Goal: Task Accomplishment & Management: Use online tool/utility

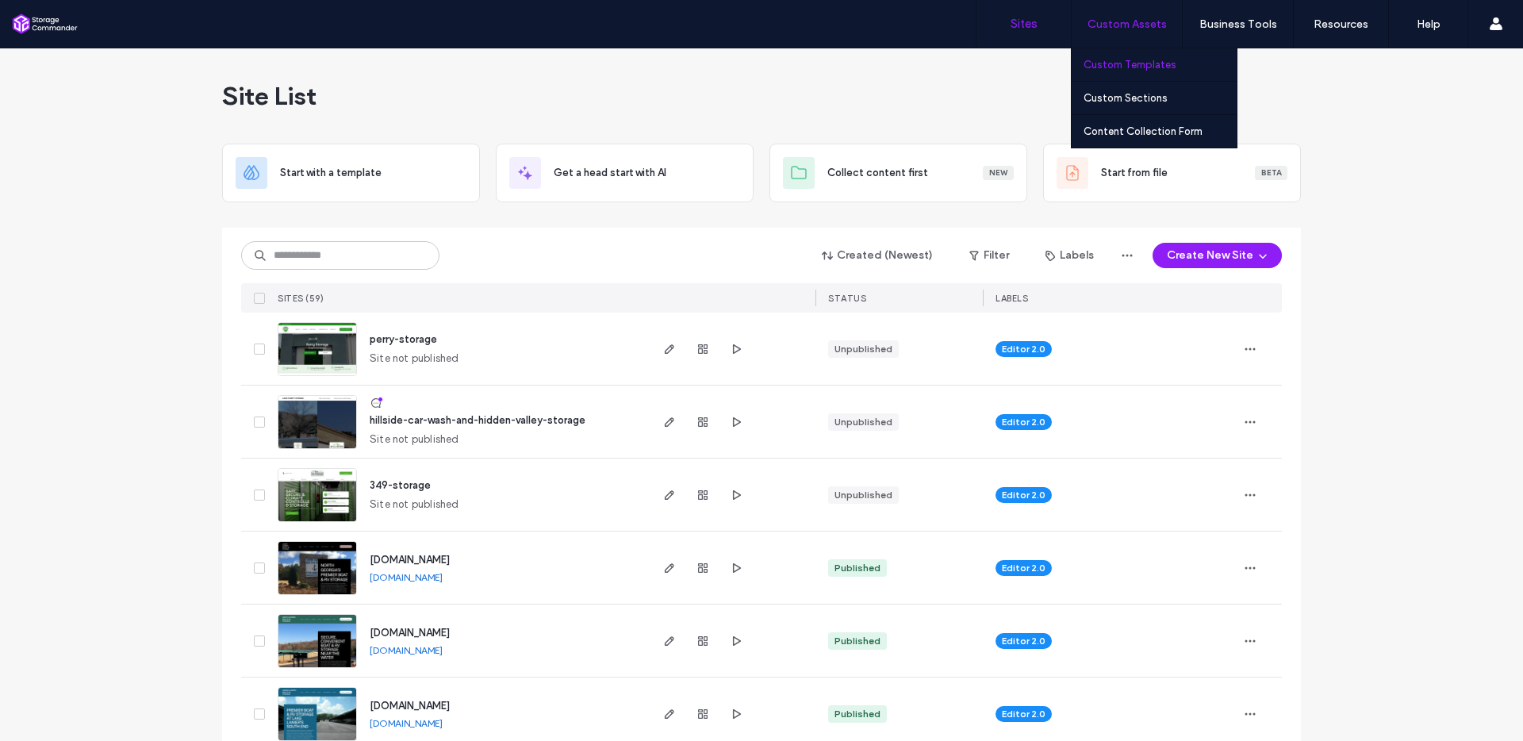
click at [1162, 60] on label "Custom Templates" at bounding box center [1130, 65] width 93 height 12
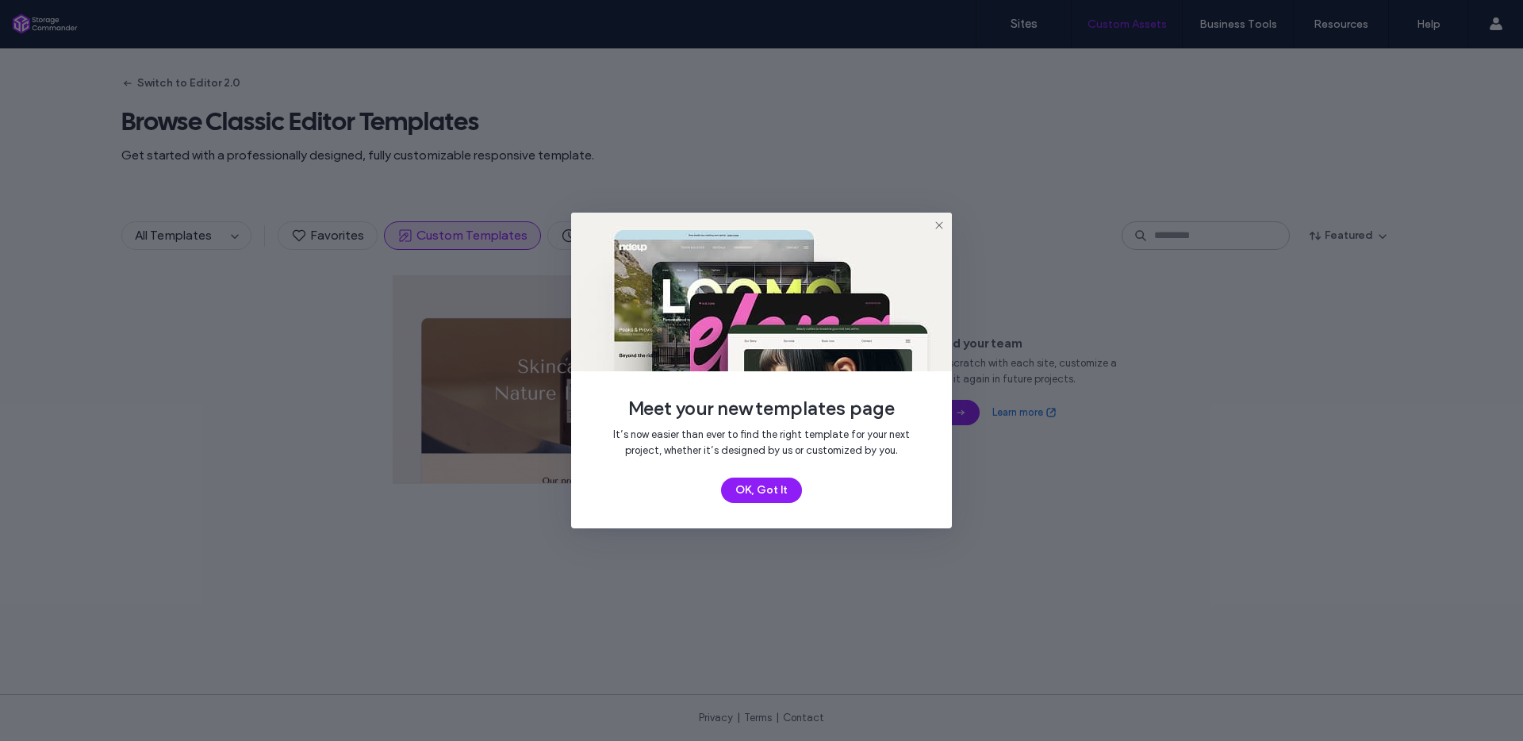
click at [939, 229] on icon at bounding box center [939, 225] width 13 height 13
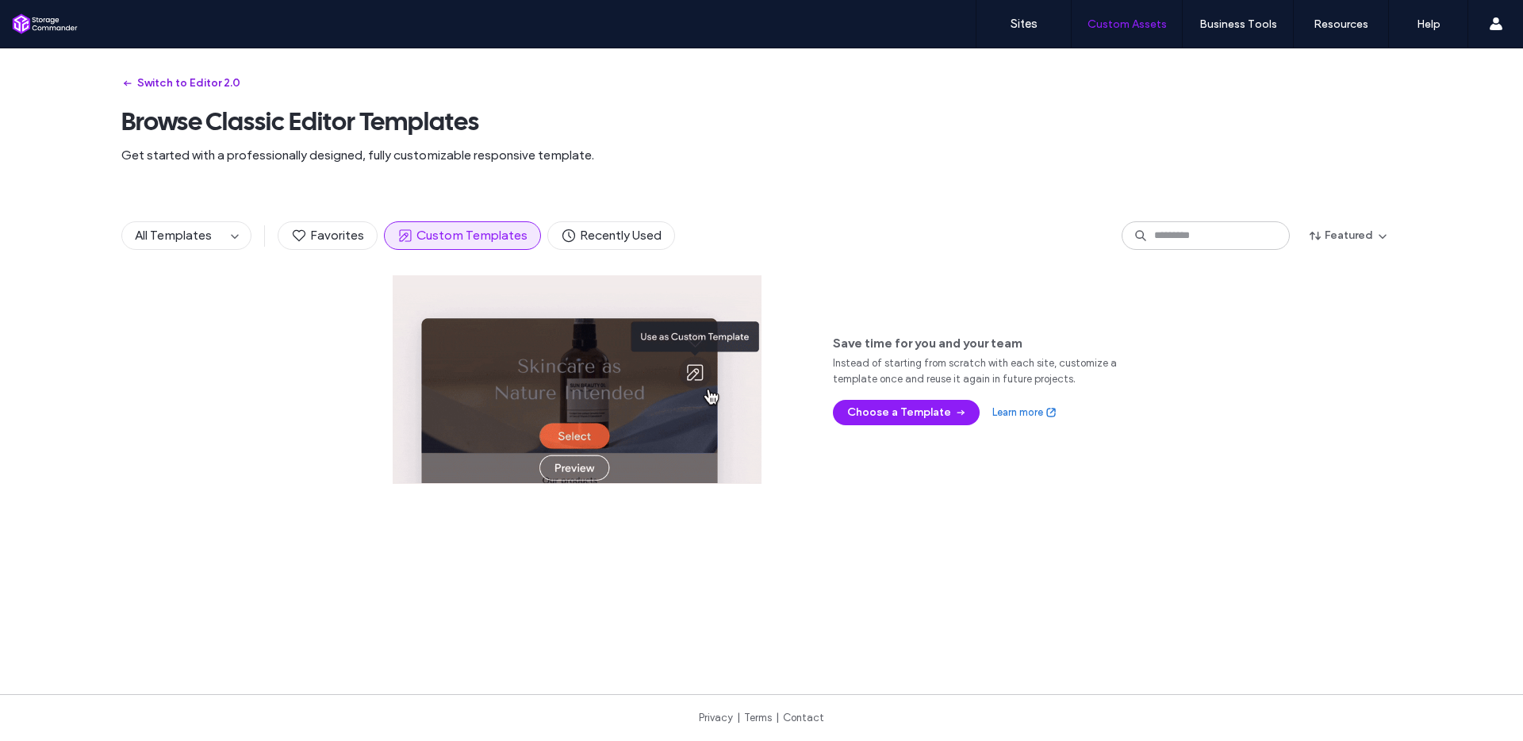
click at [164, 81] on button "Switch to Editor 2.0" at bounding box center [180, 83] width 119 height 25
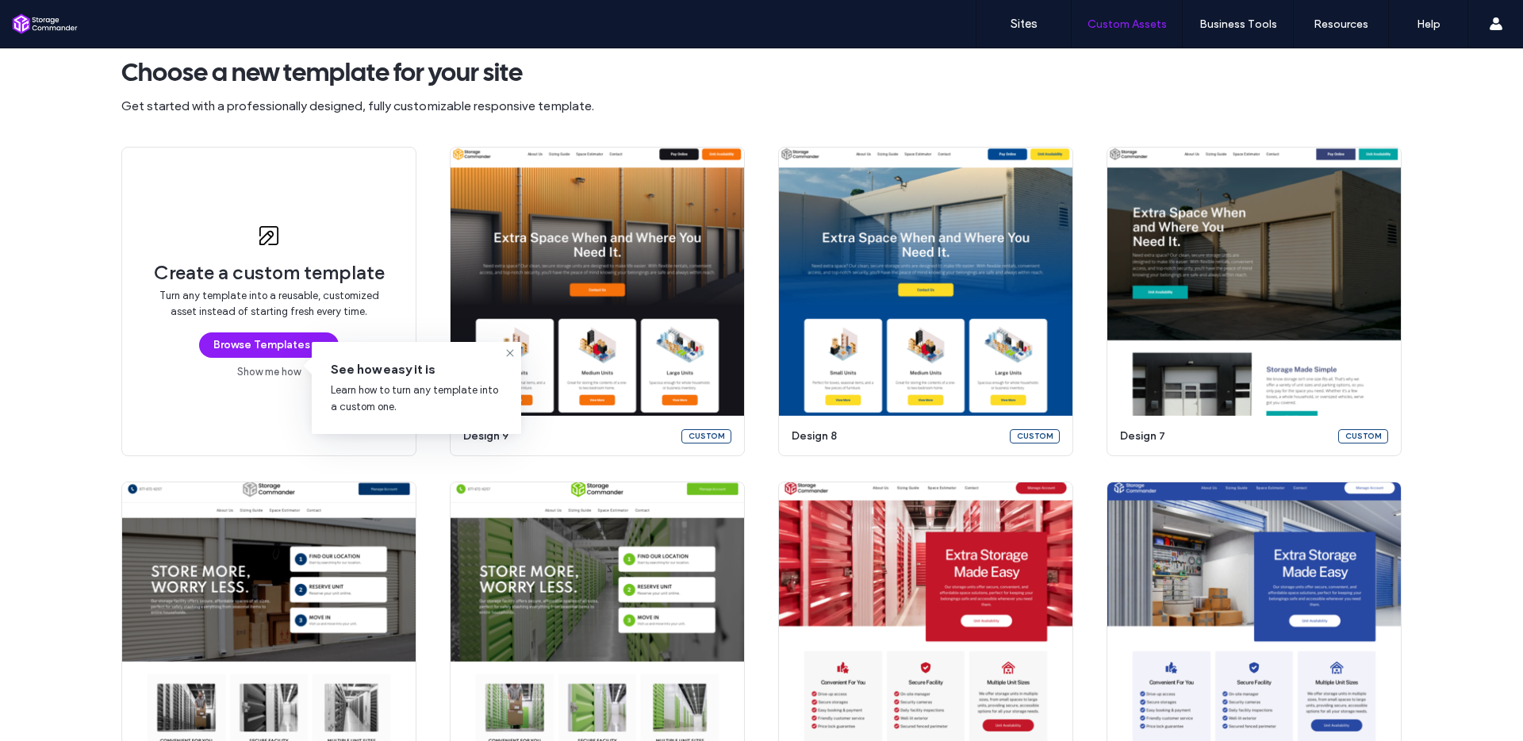
scroll to position [135, 0]
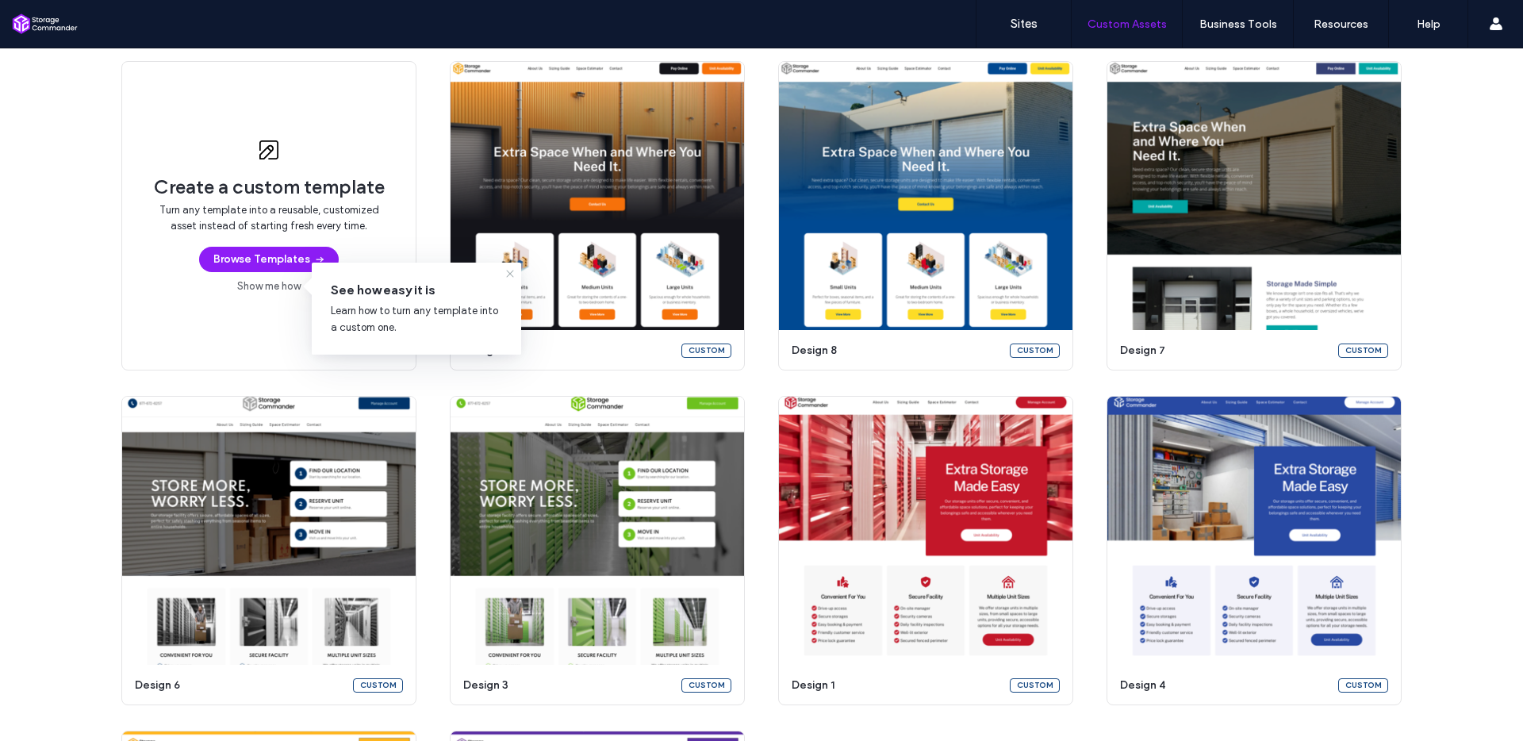
click at [512, 272] on icon at bounding box center [510, 273] width 13 height 13
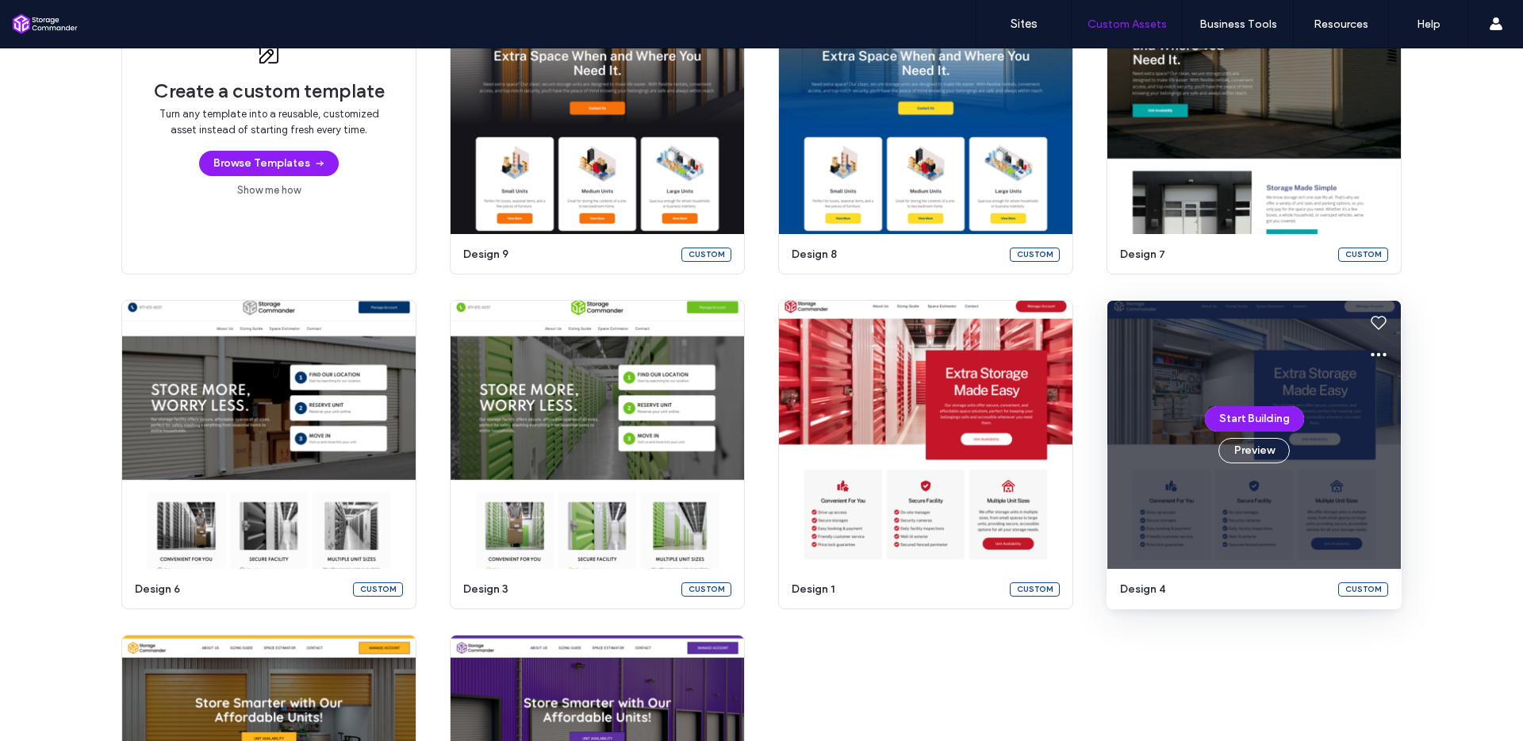
scroll to position [326, 0]
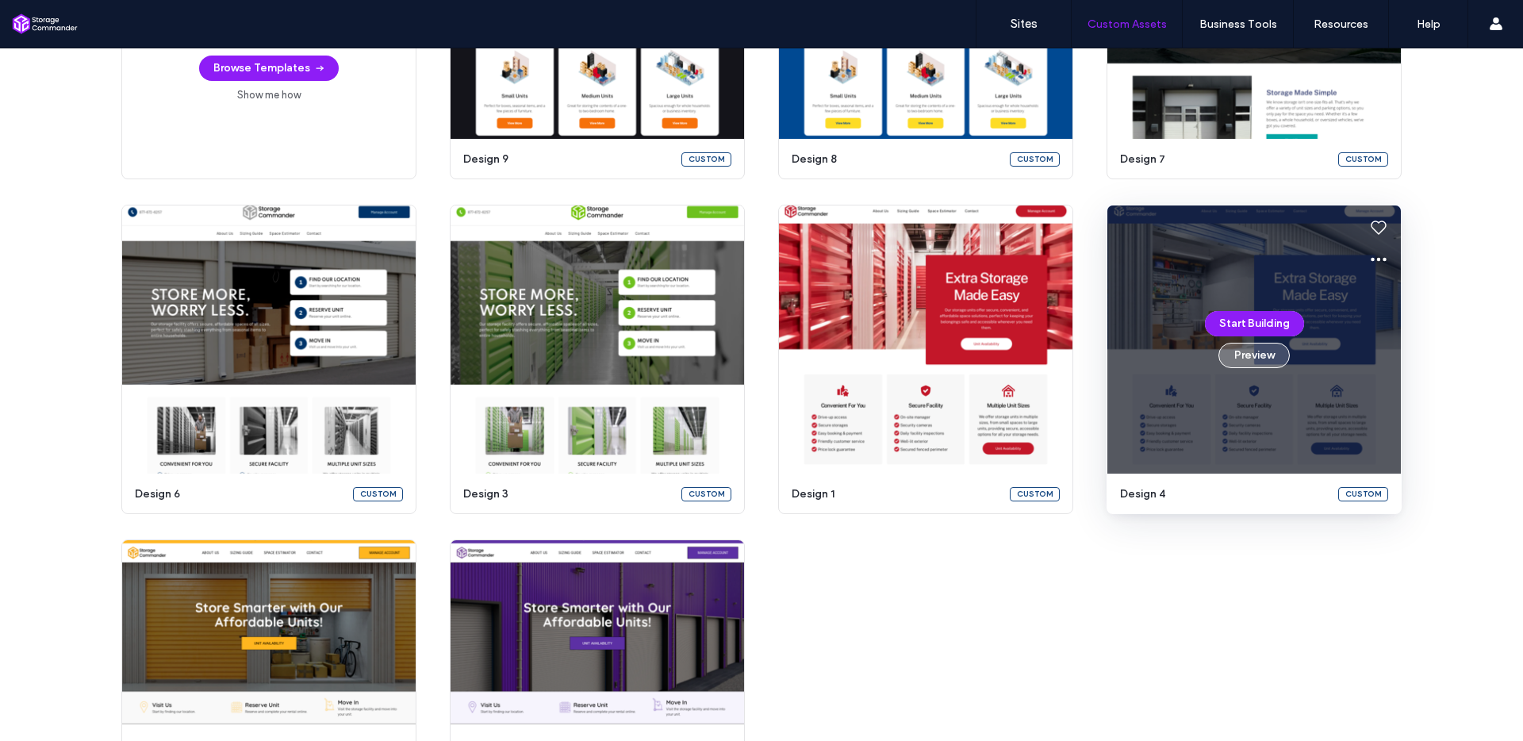
click at [1255, 356] on button "Preview" at bounding box center [1254, 355] width 71 height 25
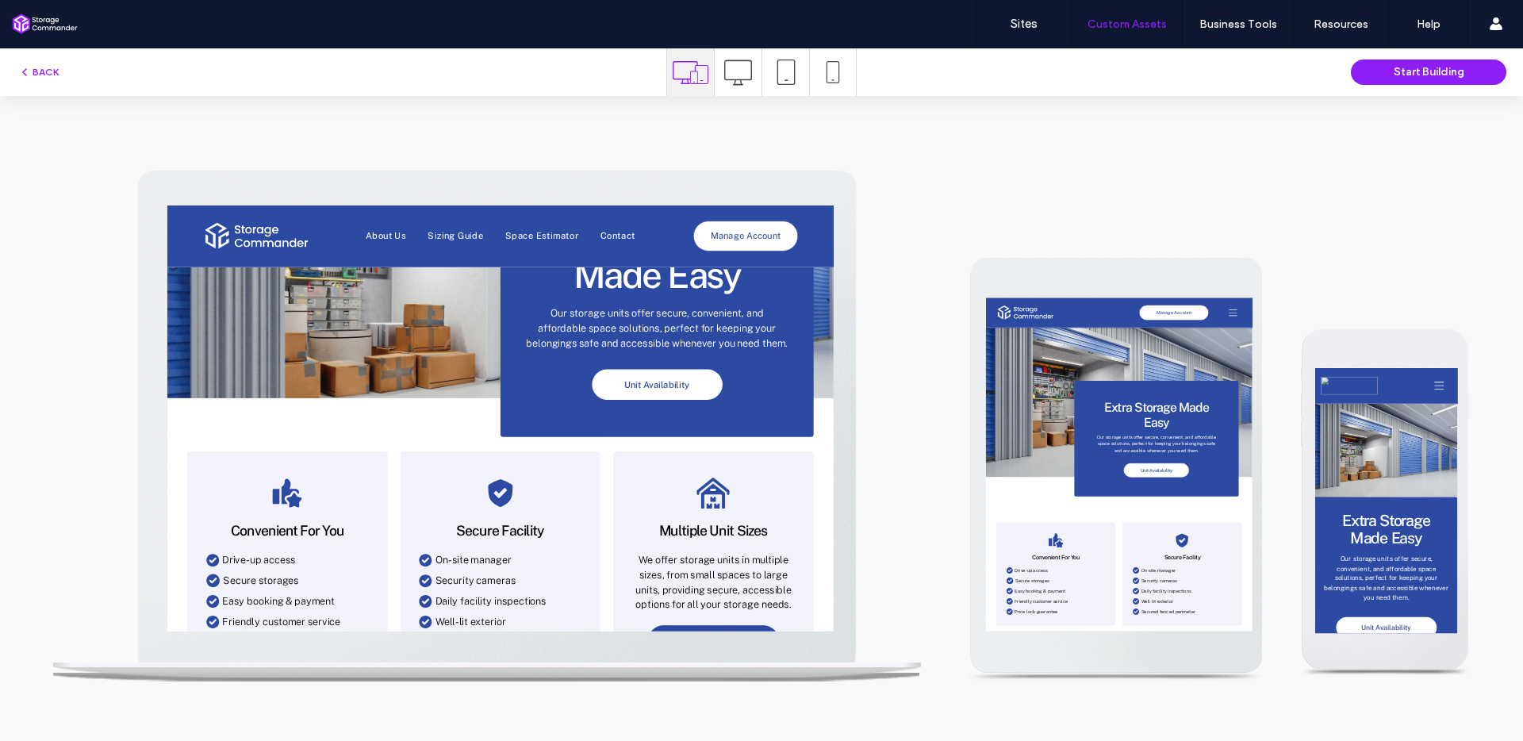
scroll to position [0, 0]
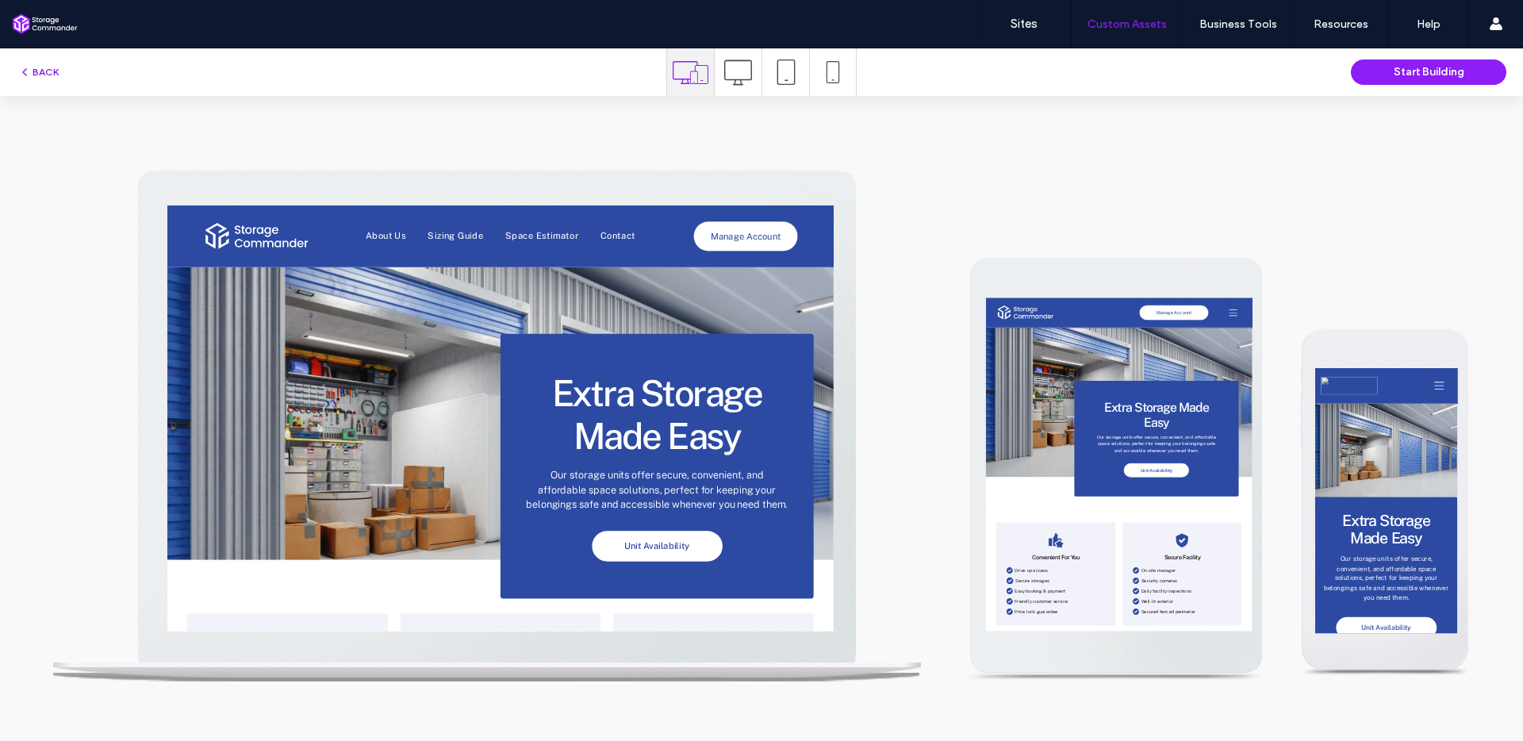
click at [39, 71] on button "BACK" at bounding box center [38, 72] width 40 height 19
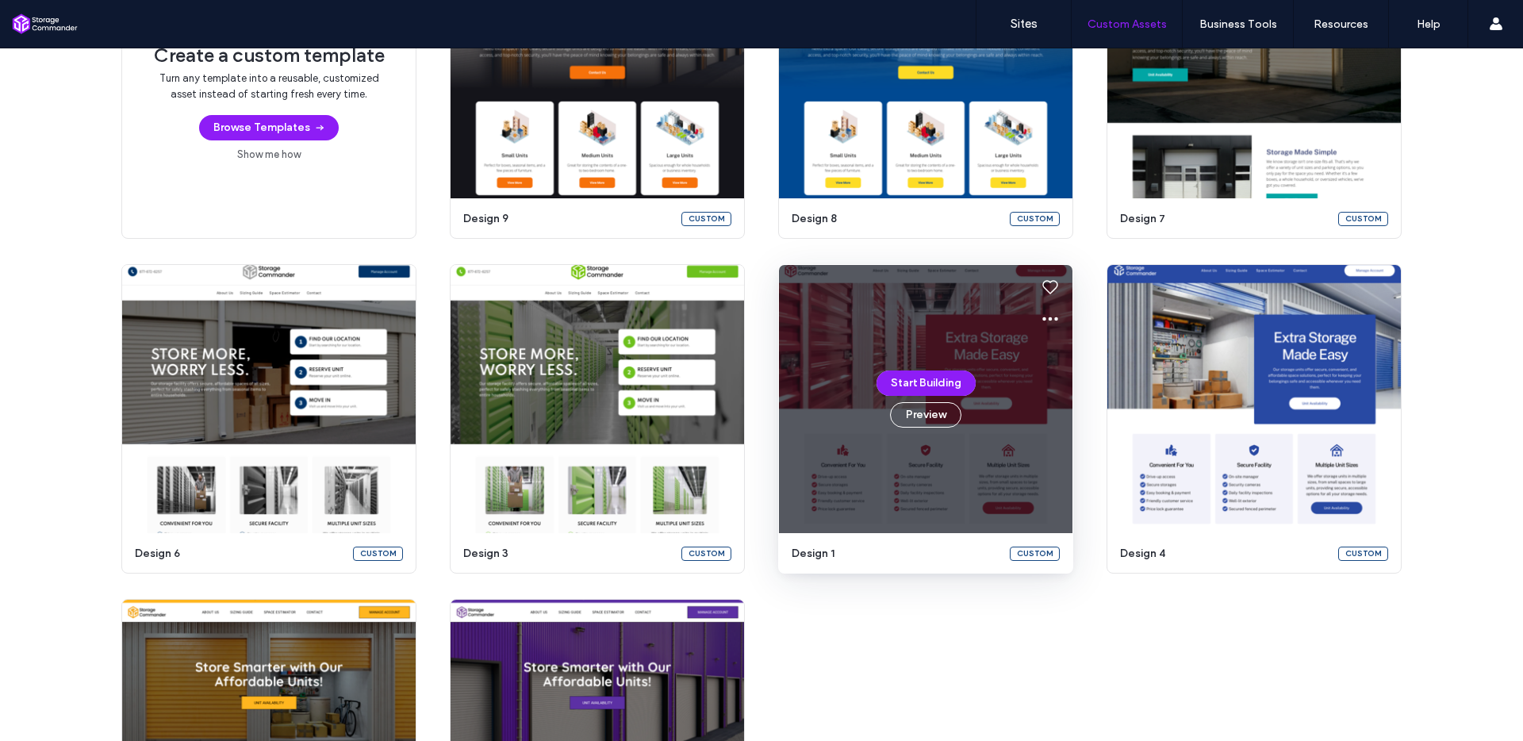
scroll to position [331, 0]
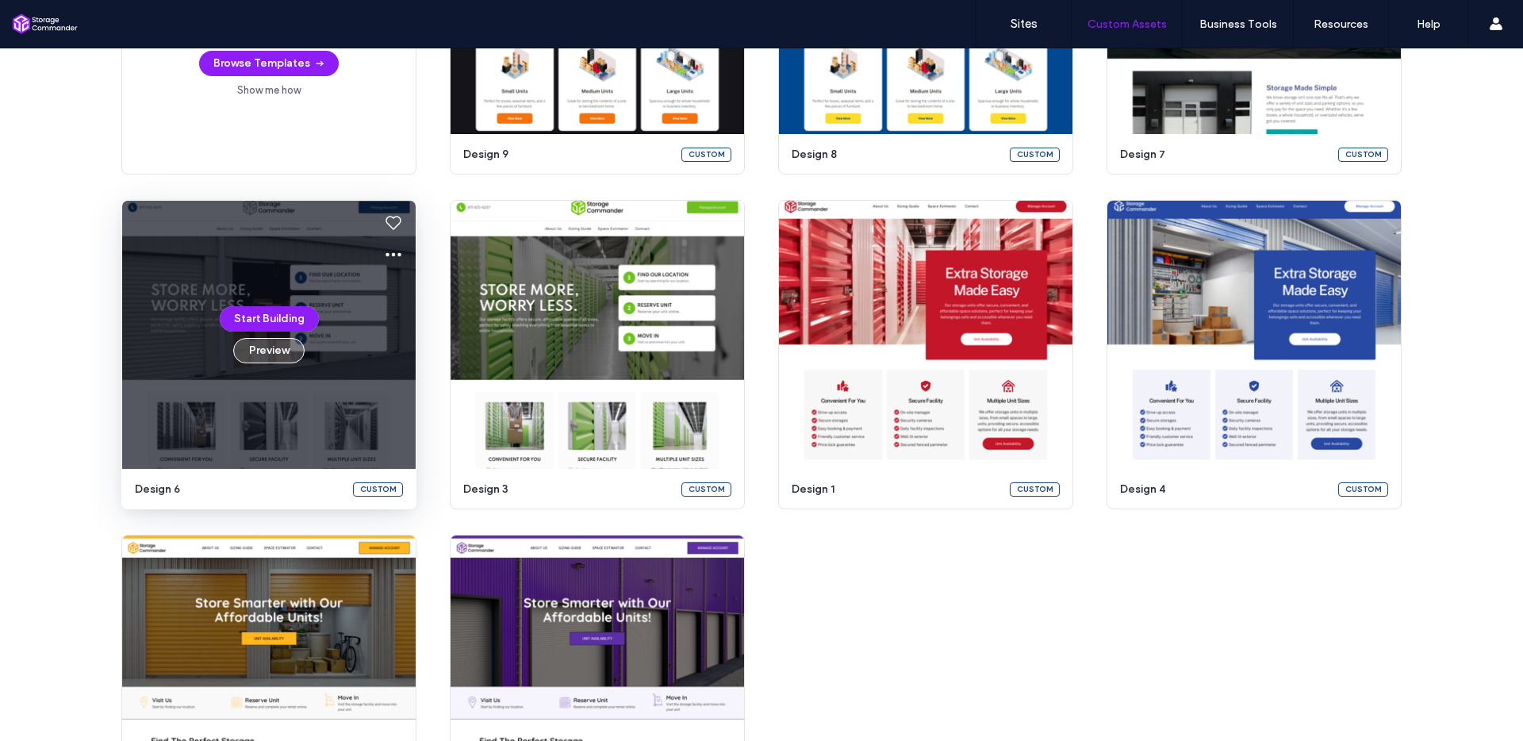
click at [282, 344] on button "Preview" at bounding box center [268, 350] width 71 height 25
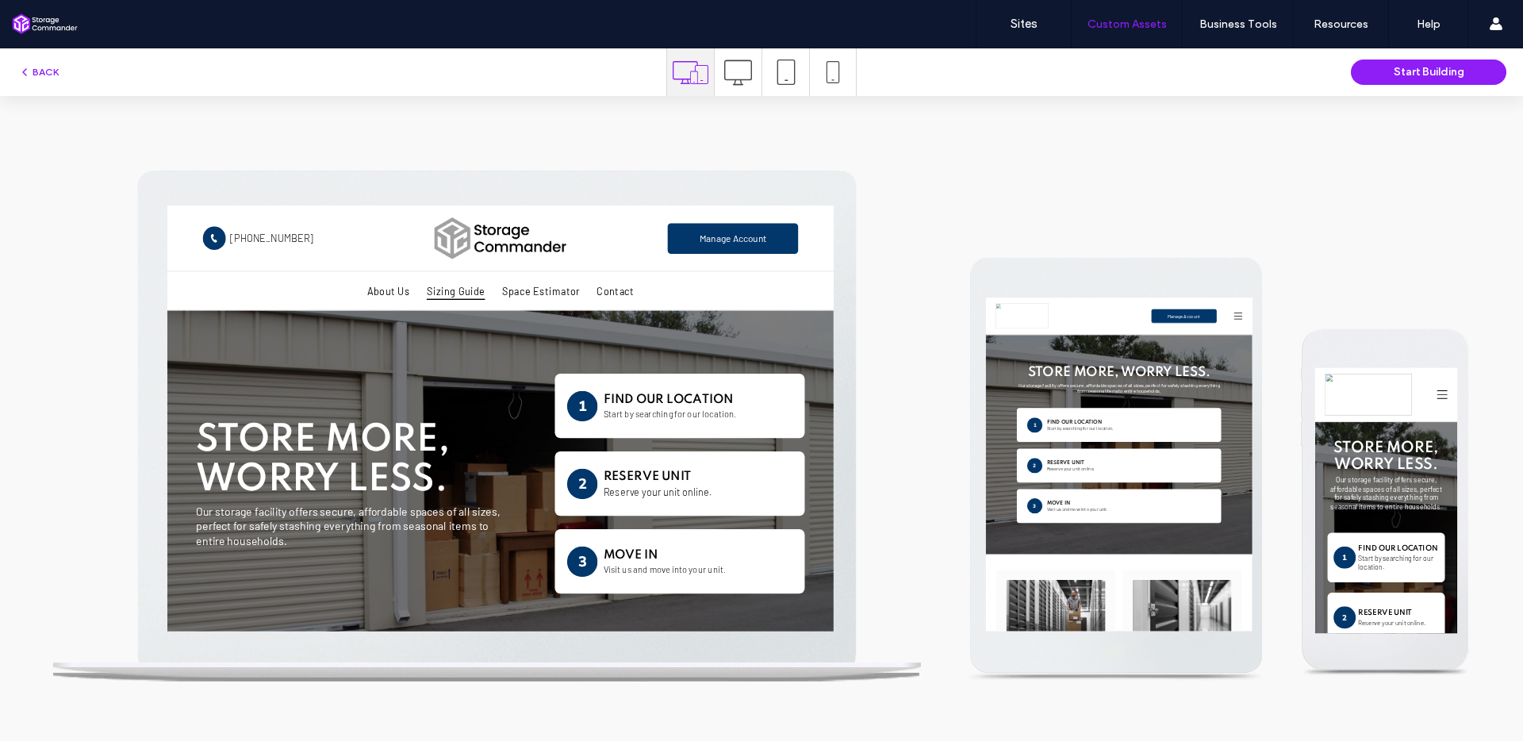
scroll to position [0, 0]
click at [666, 325] on span "Space Estimator" at bounding box center [700, 326] width 112 height 26
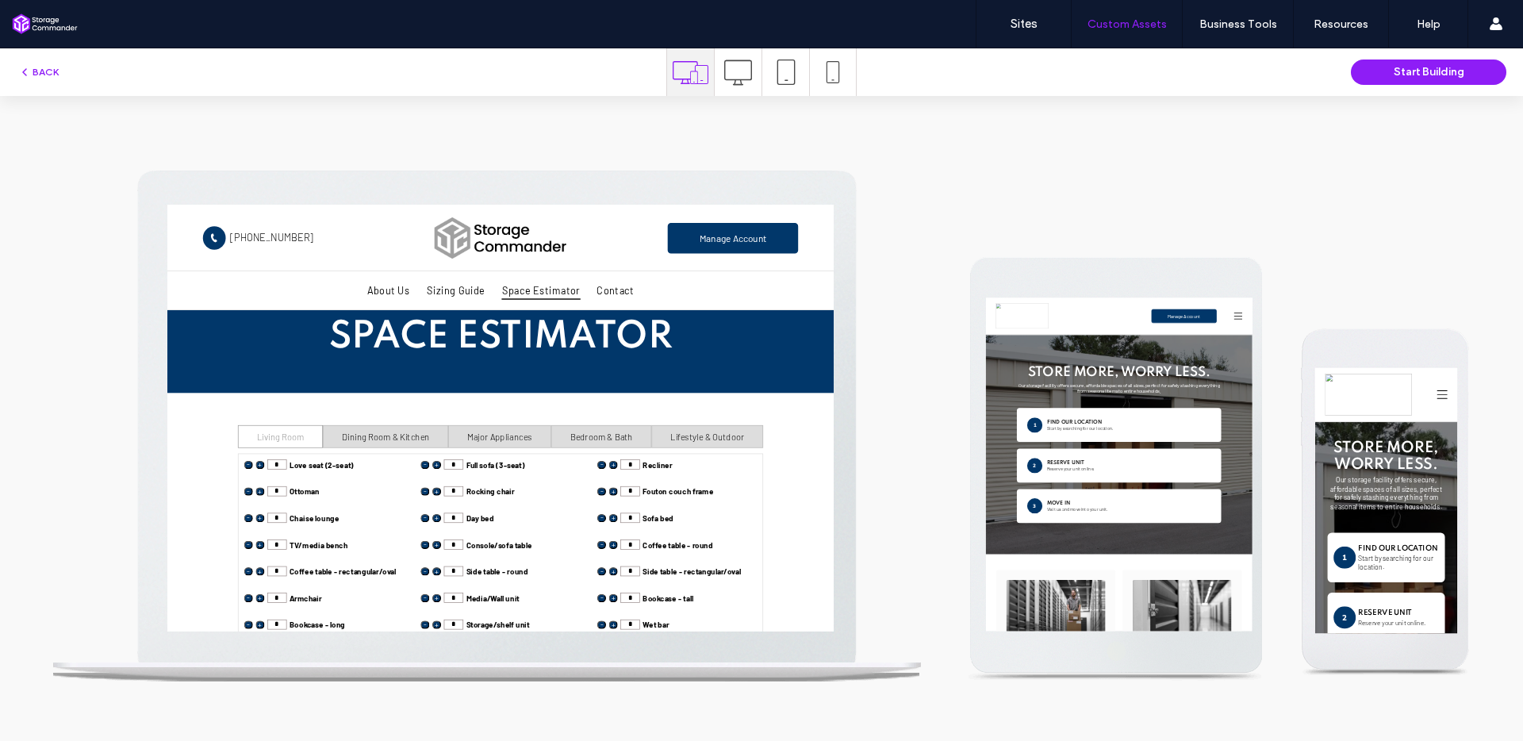
scroll to position [47, 0]
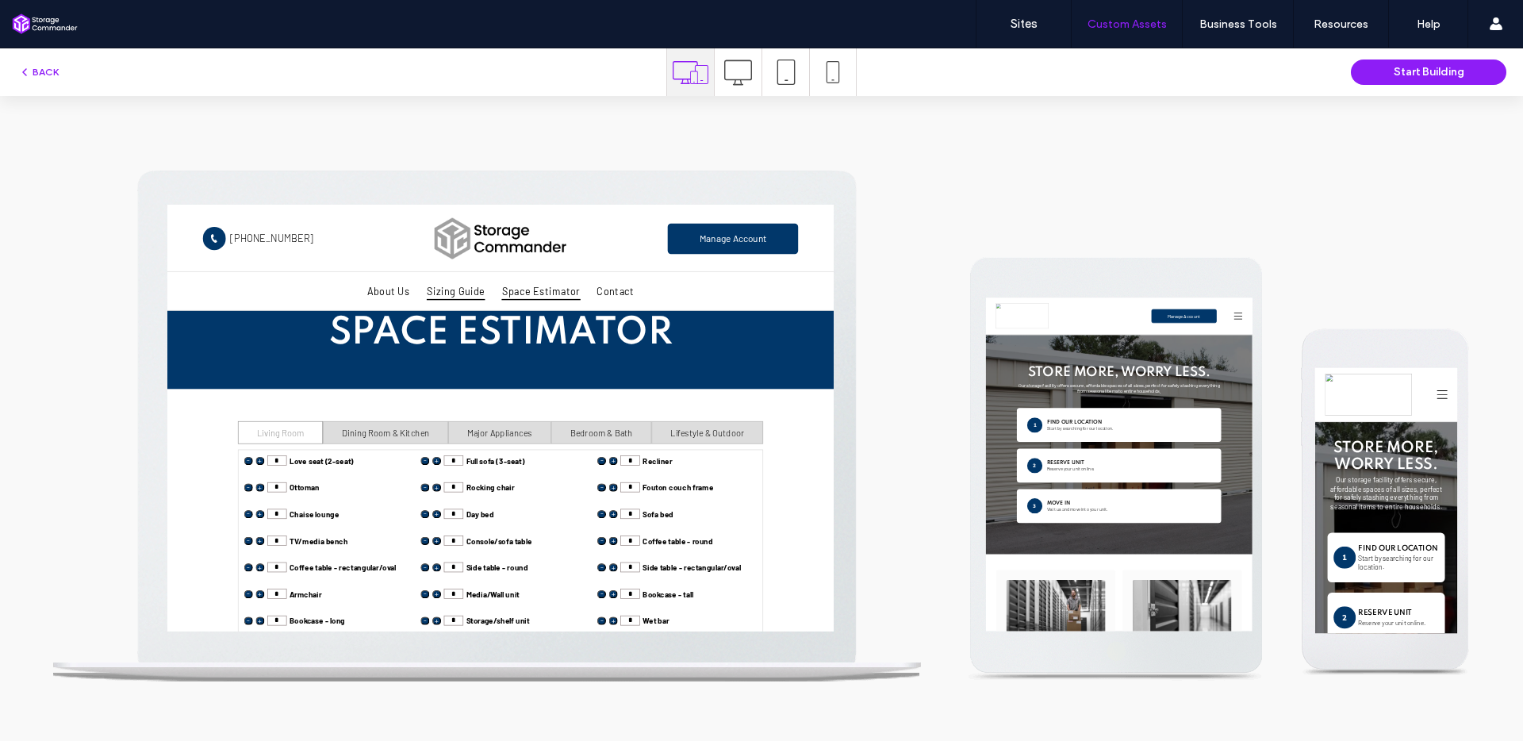
click at [539, 317] on span "Sizing Guide" at bounding box center [578, 326] width 83 height 26
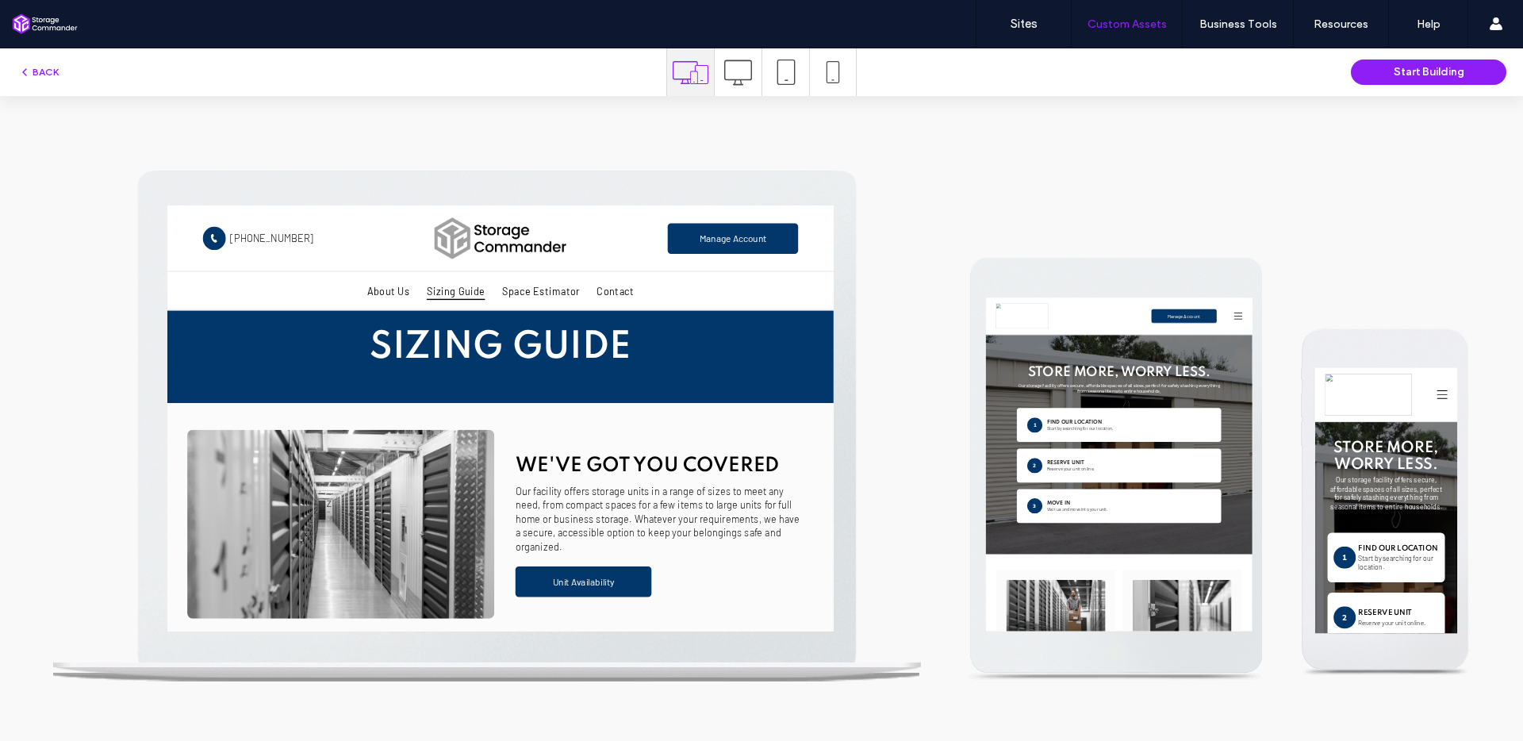
scroll to position [0, 0]
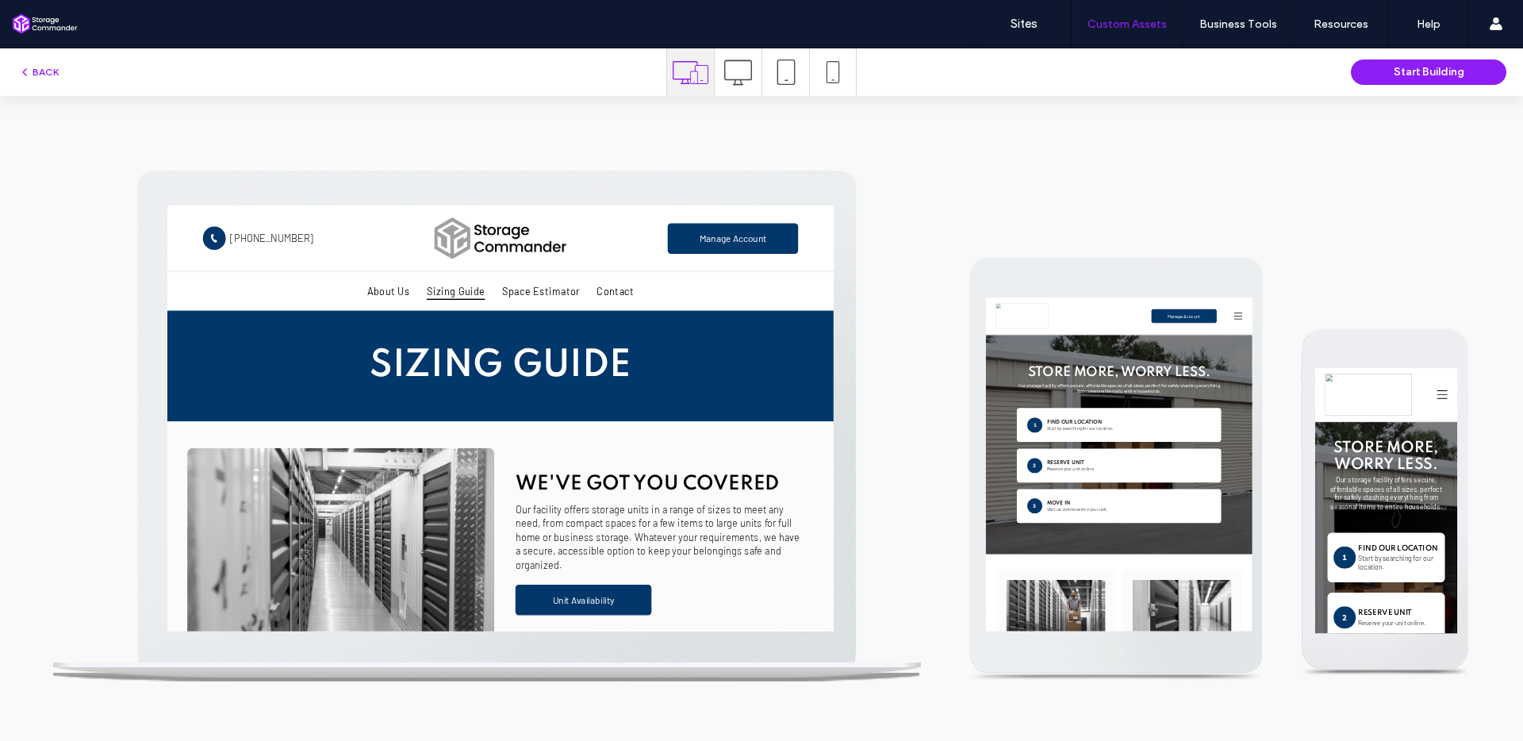
click at [596, 262] on img at bounding box center [642, 251] width 188 height 59
click at [493, 328] on span "About Us" at bounding box center [482, 326] width 61 height 26
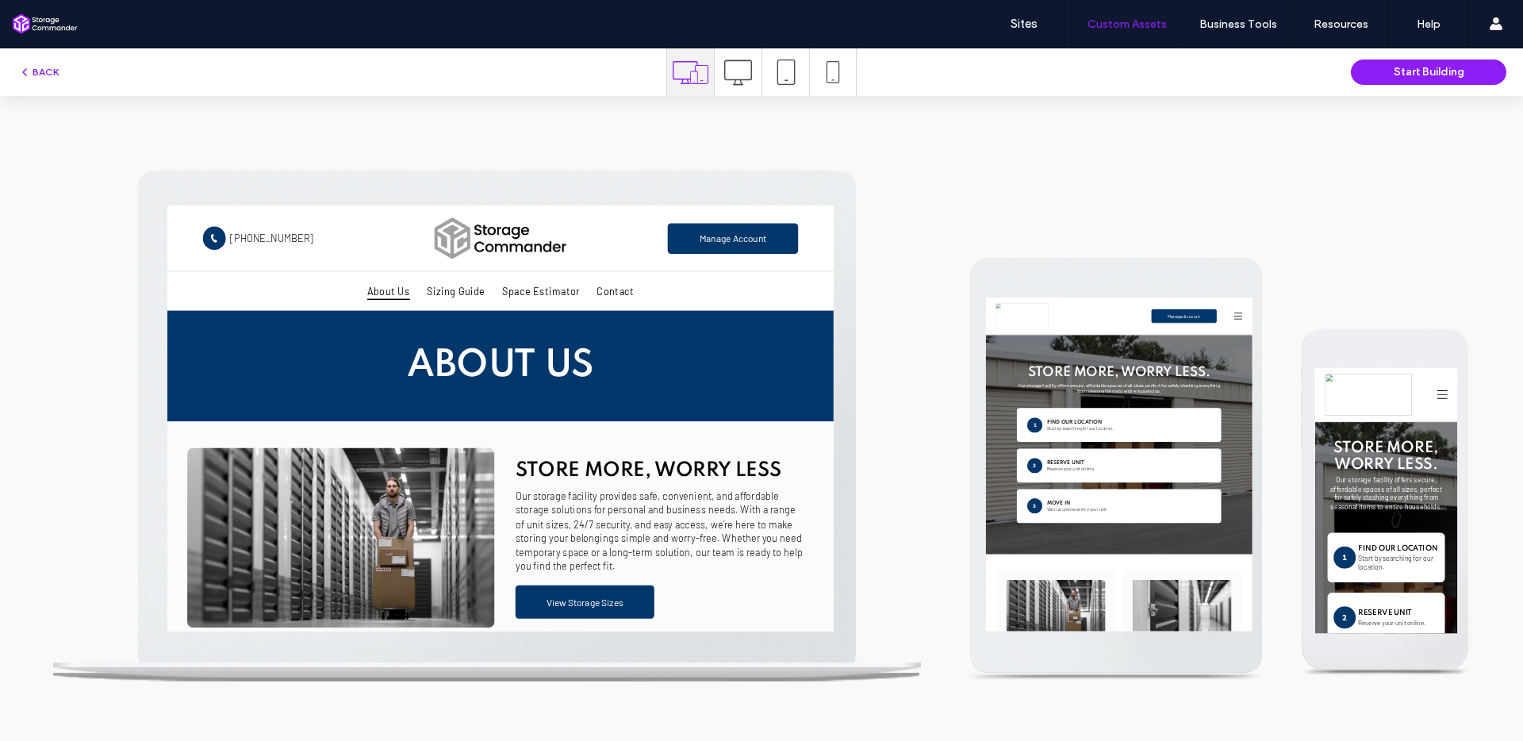
click at [47, 66] on button "BACK" at bounding box center [38, 72] width 40 height 19
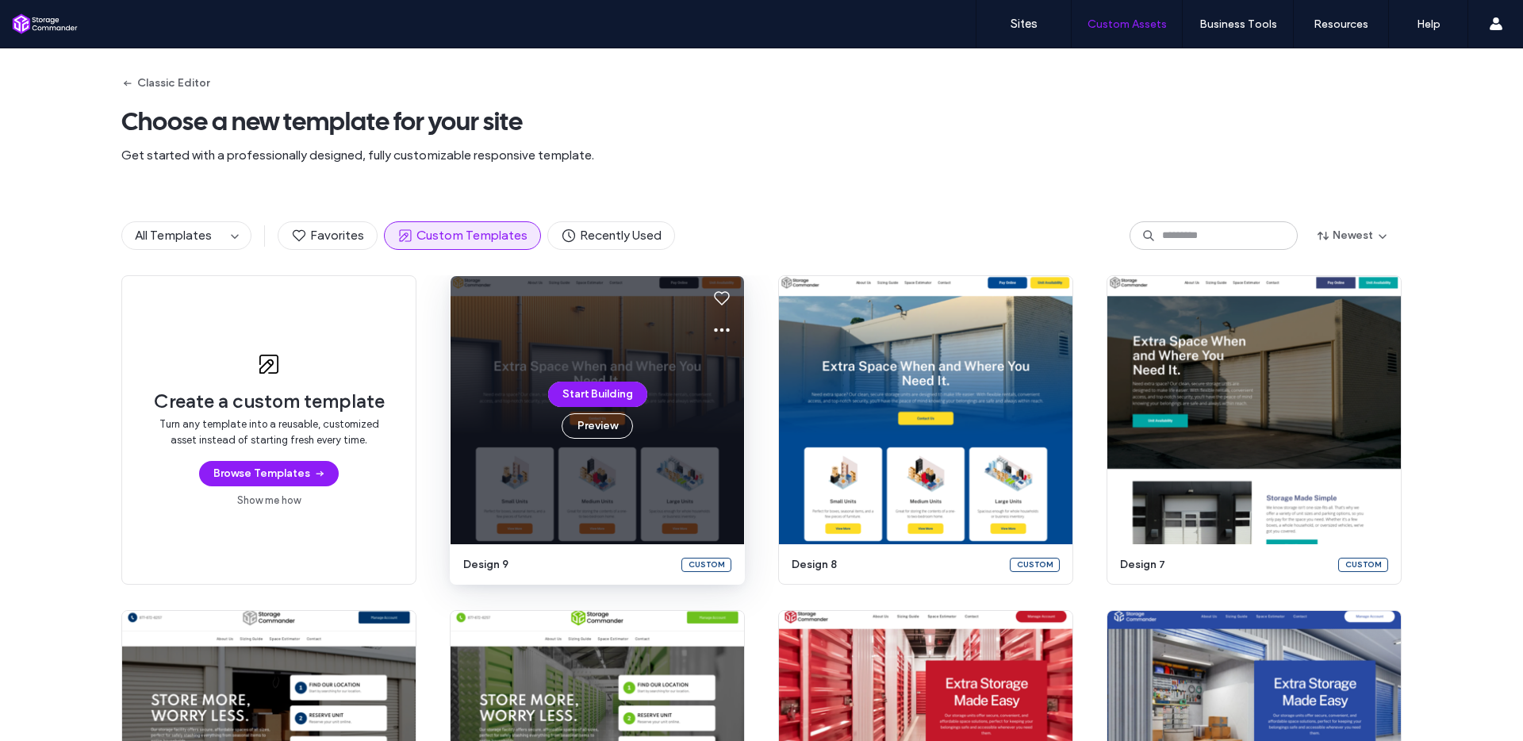
click at [677, 420] on div "Start Building Preview" at bounding box center [598, 410] width 294 height 268
click at [619, 424] on button "Preview" at bounding box center [597, 425] width 71 height 25
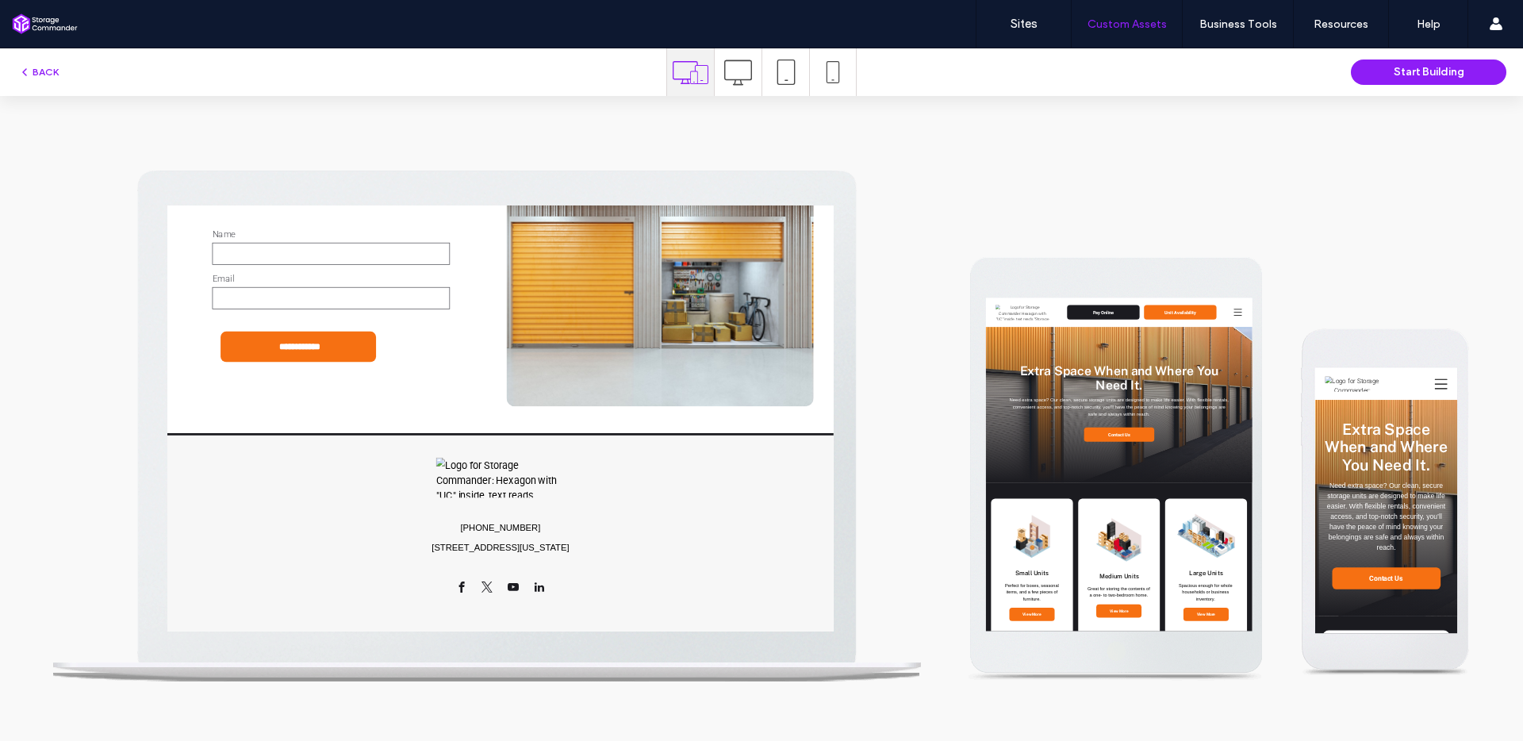
scroll to position [2688, 0]
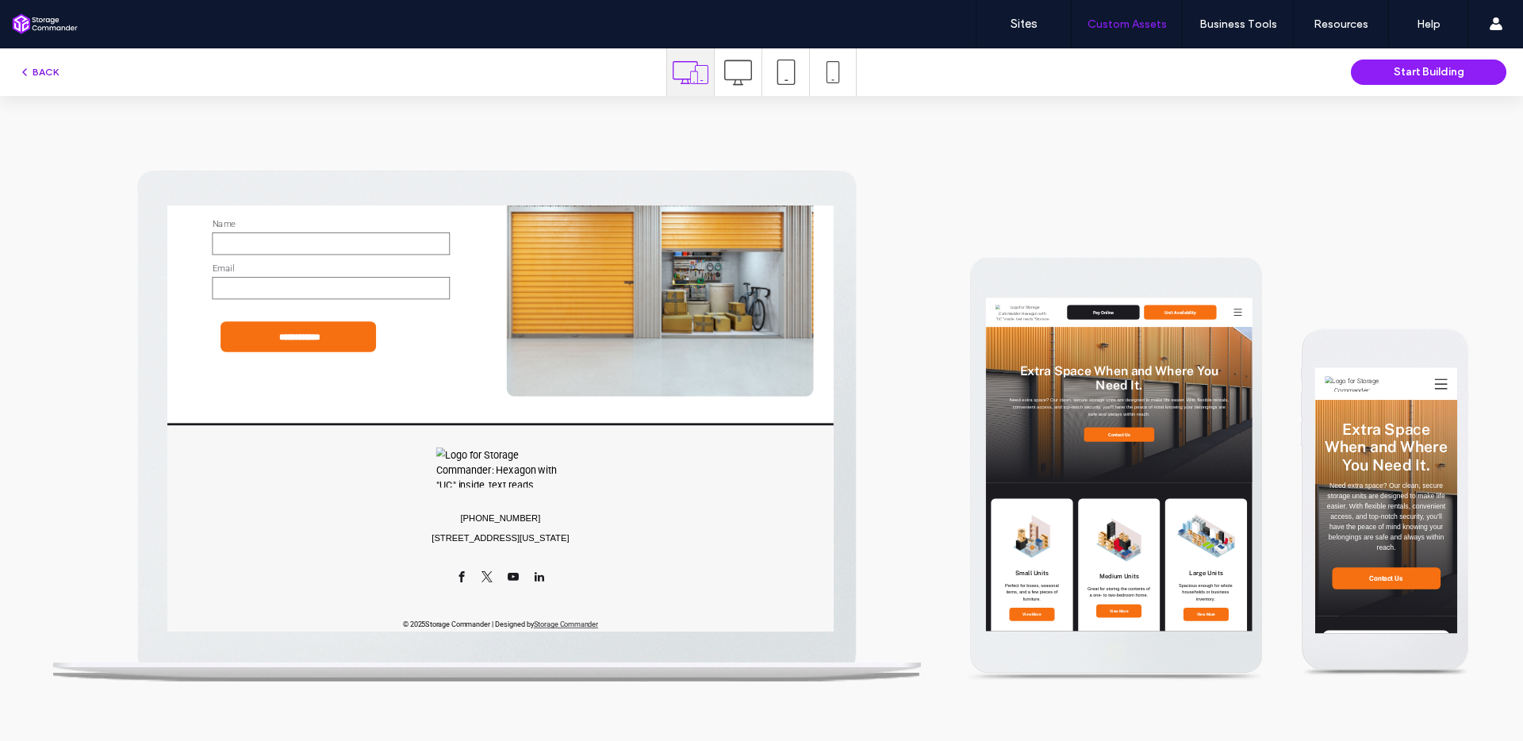
click at [31, 74] on span "button" at bounding box center [25, 71] width 14 height 17
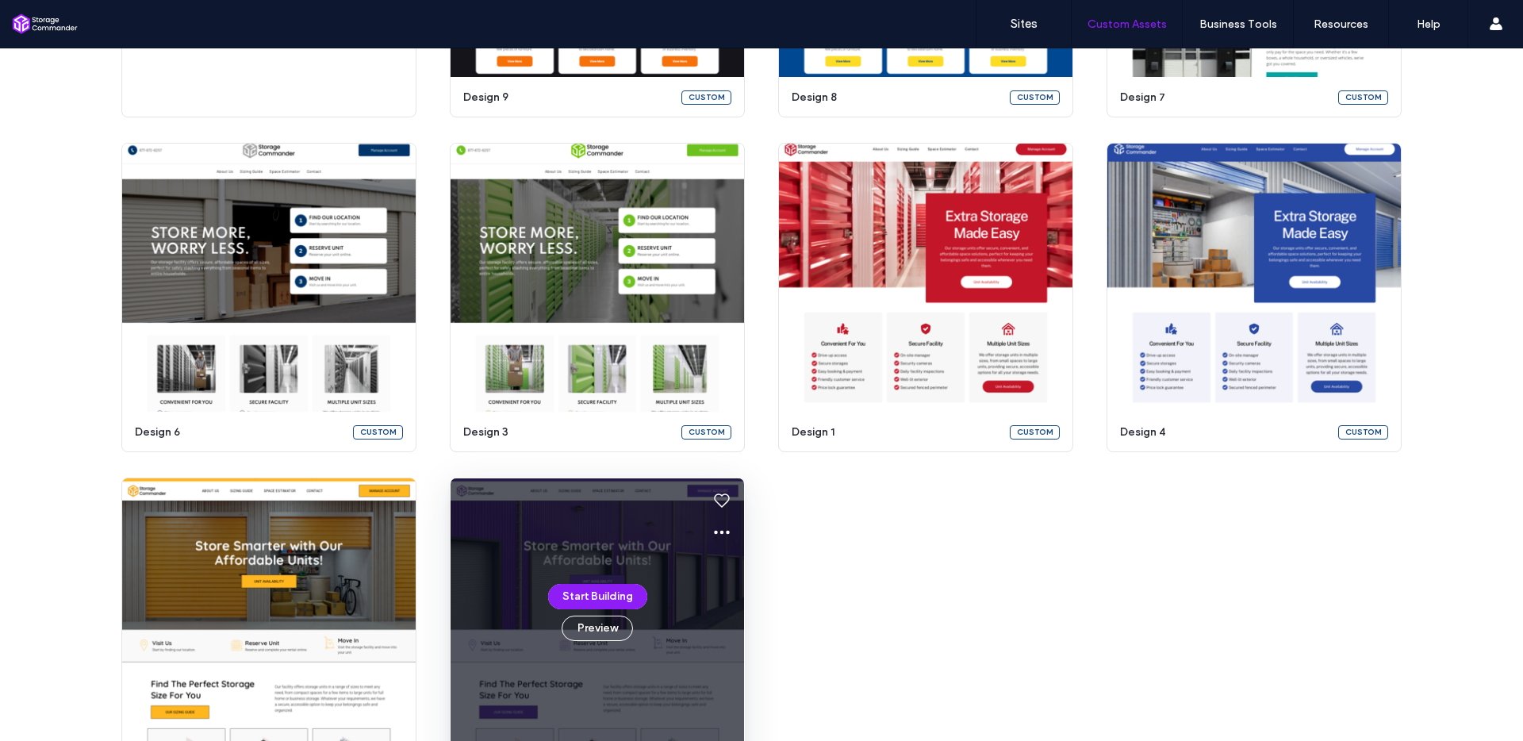
scroll to position [0, 0]
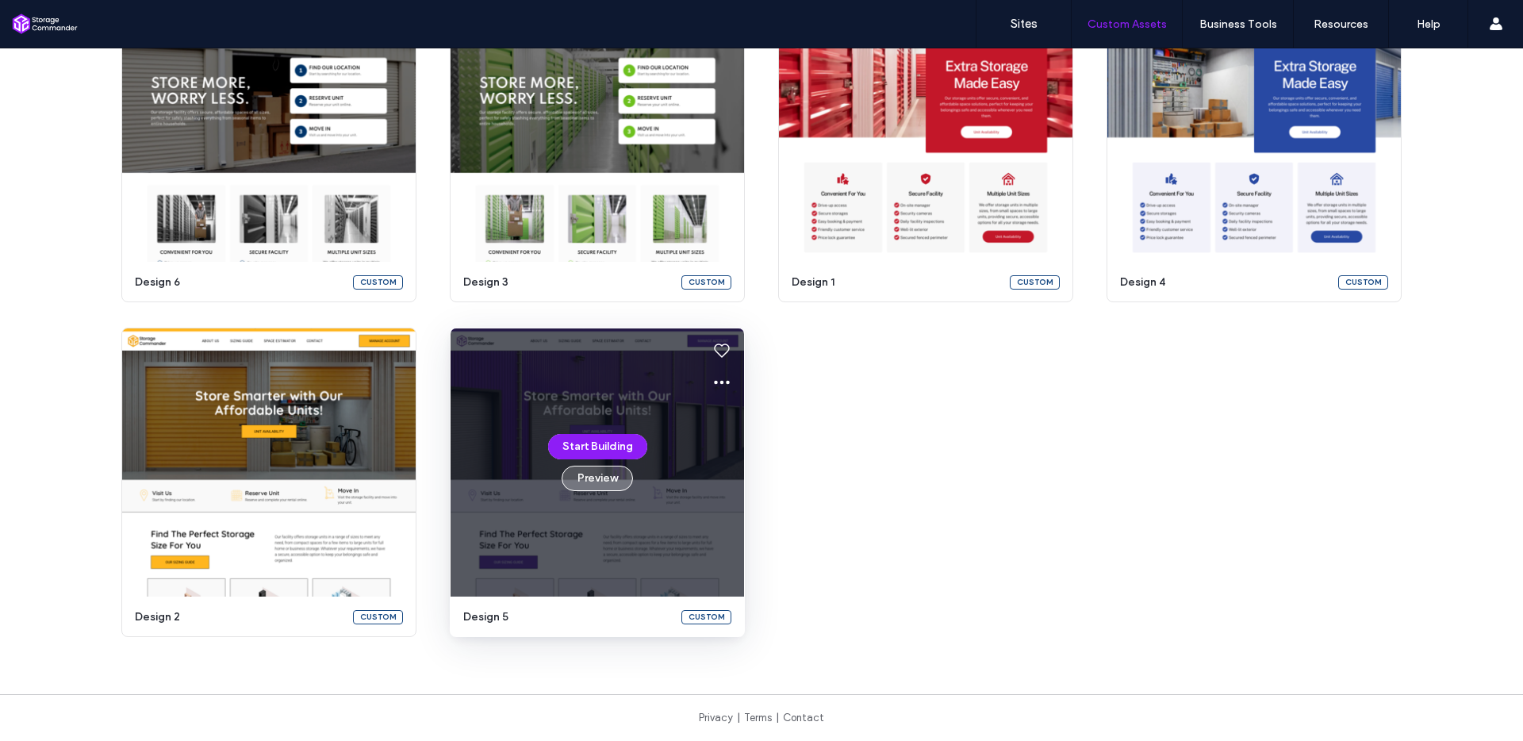
click at [610, 482] on button "Preview" at bounding box center [597, 478] width 71 height 25
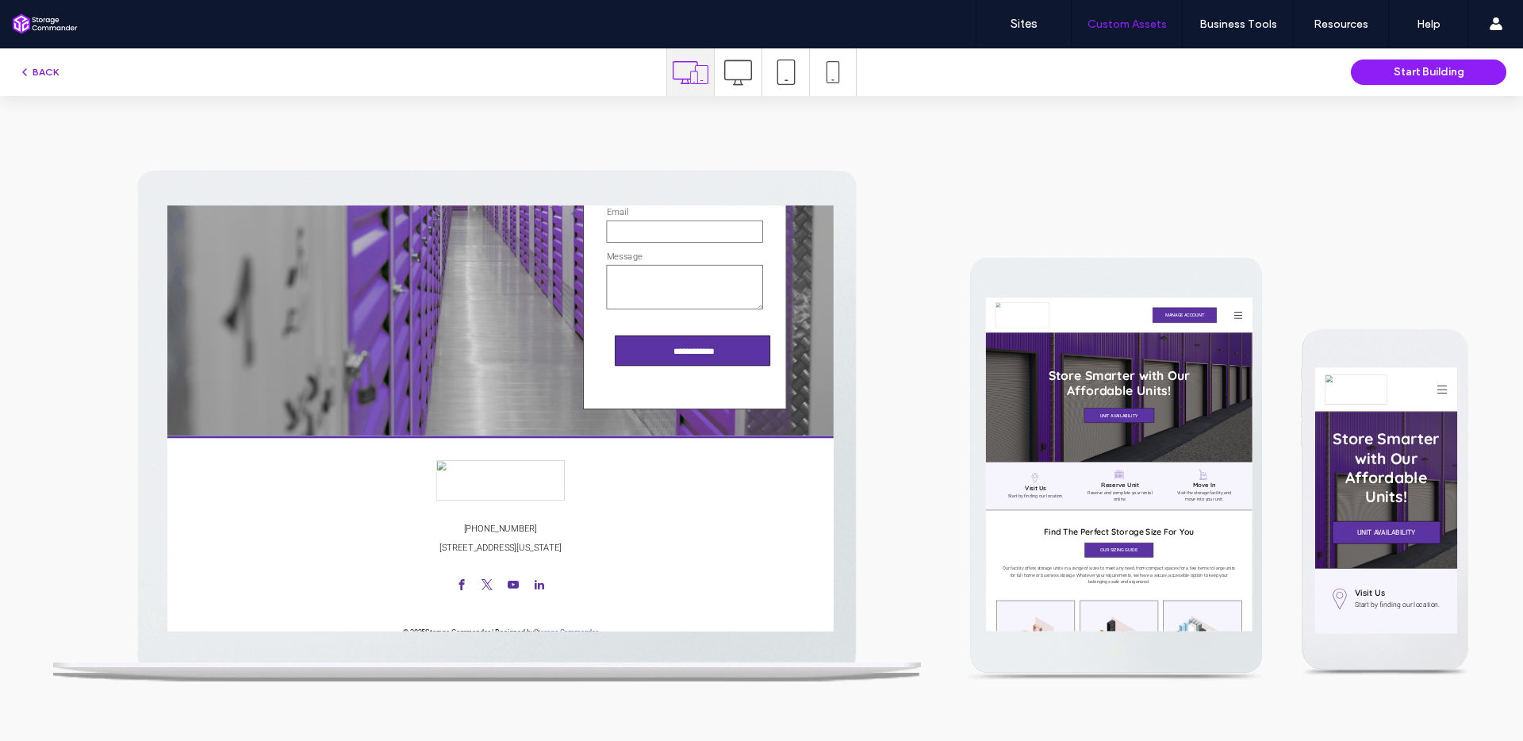
click at [47, 72] on button "BACK" at bounding box center [38, 72] width 40 height 19
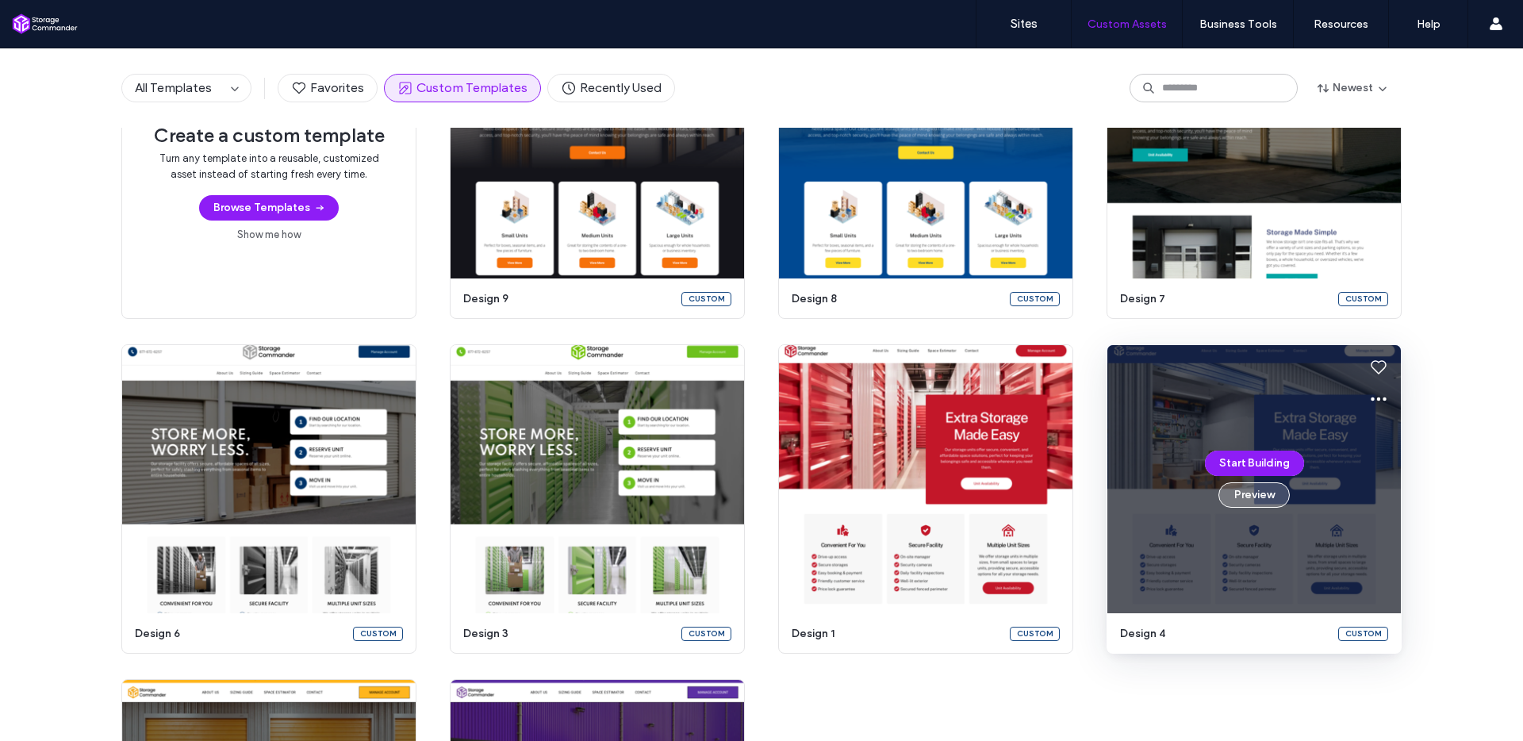
click at [1262, 493] on button "Preview" at bounding box center [1254, 494] width 71 height 25
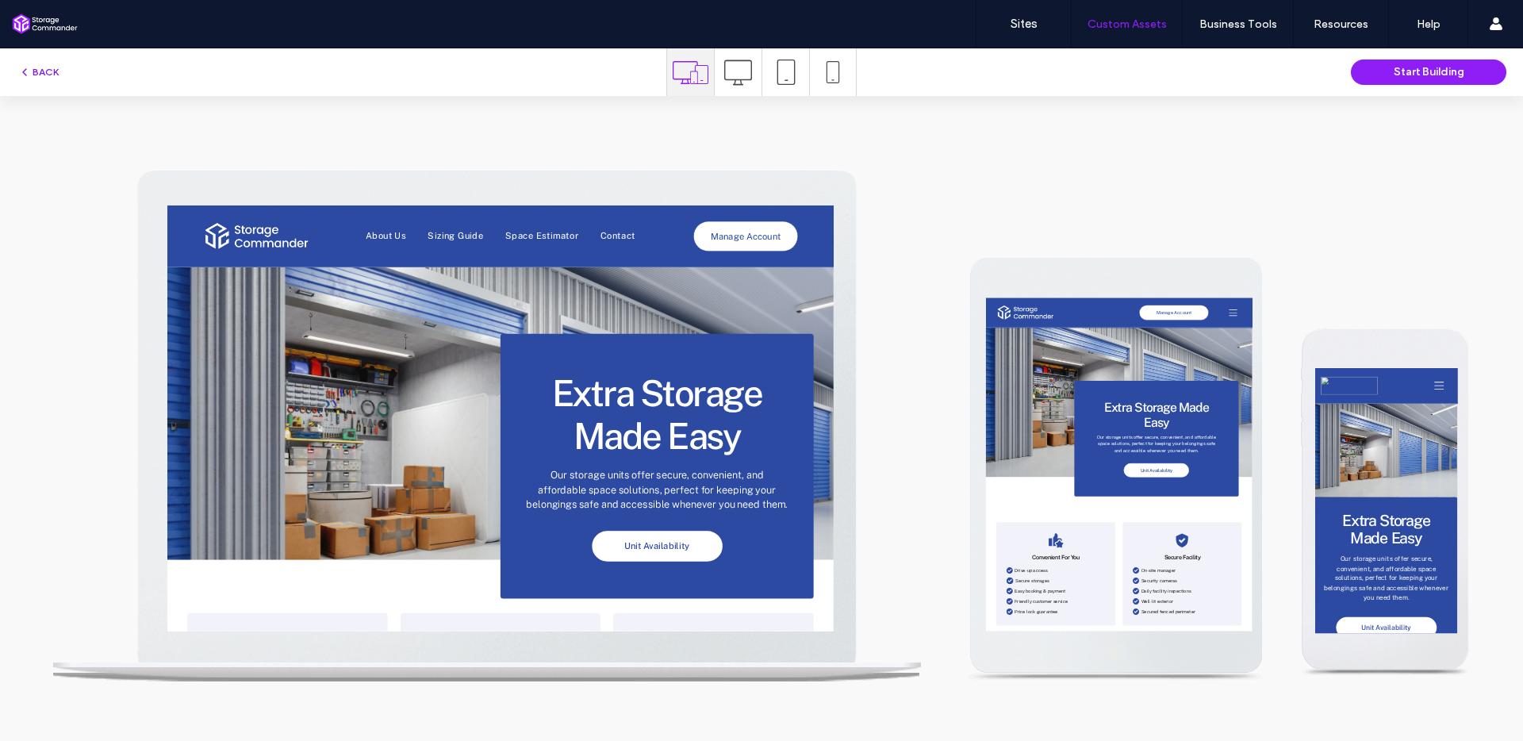
click at [35, 71] on button "BACK" at bounding box center [38, 72] width 40 height 19
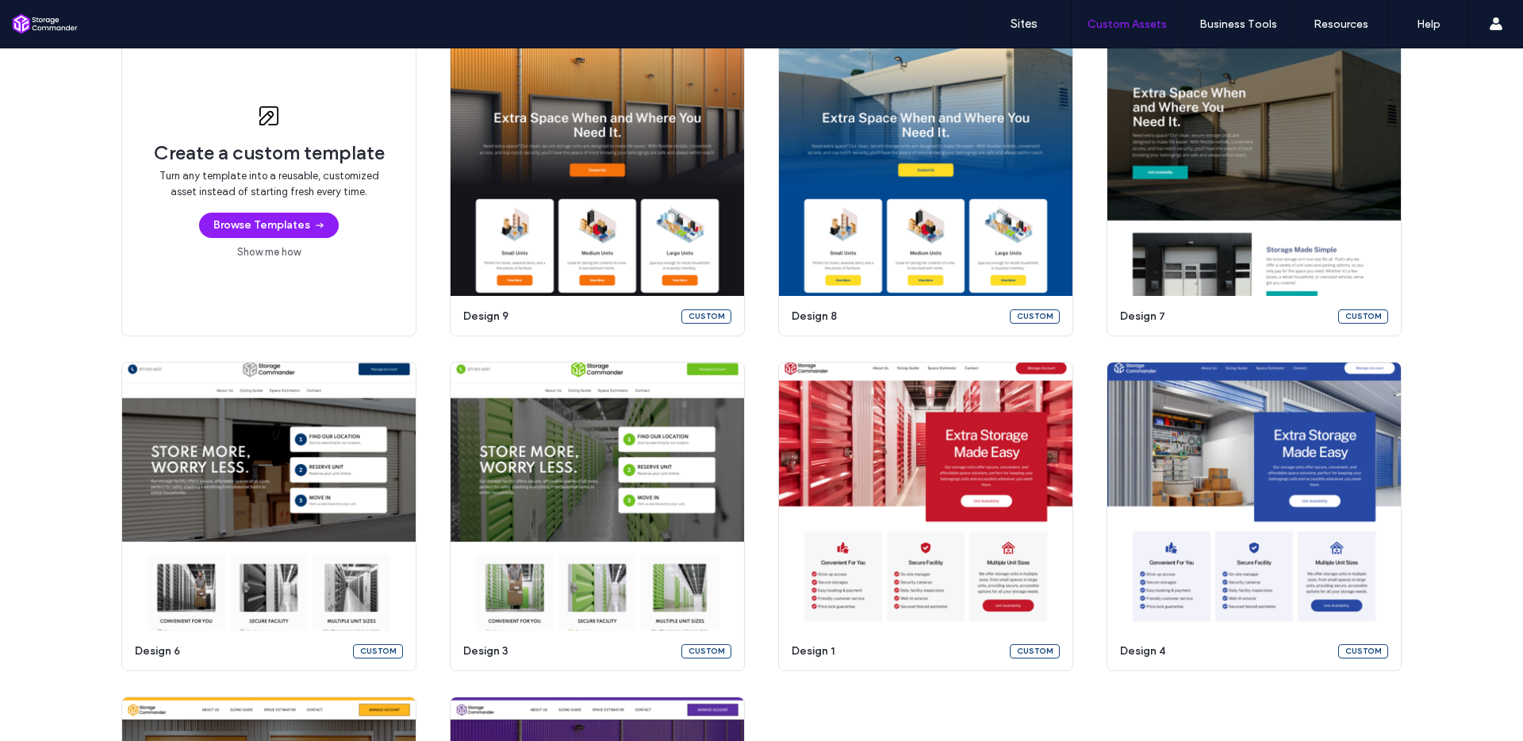
scroll to position [183, 0]
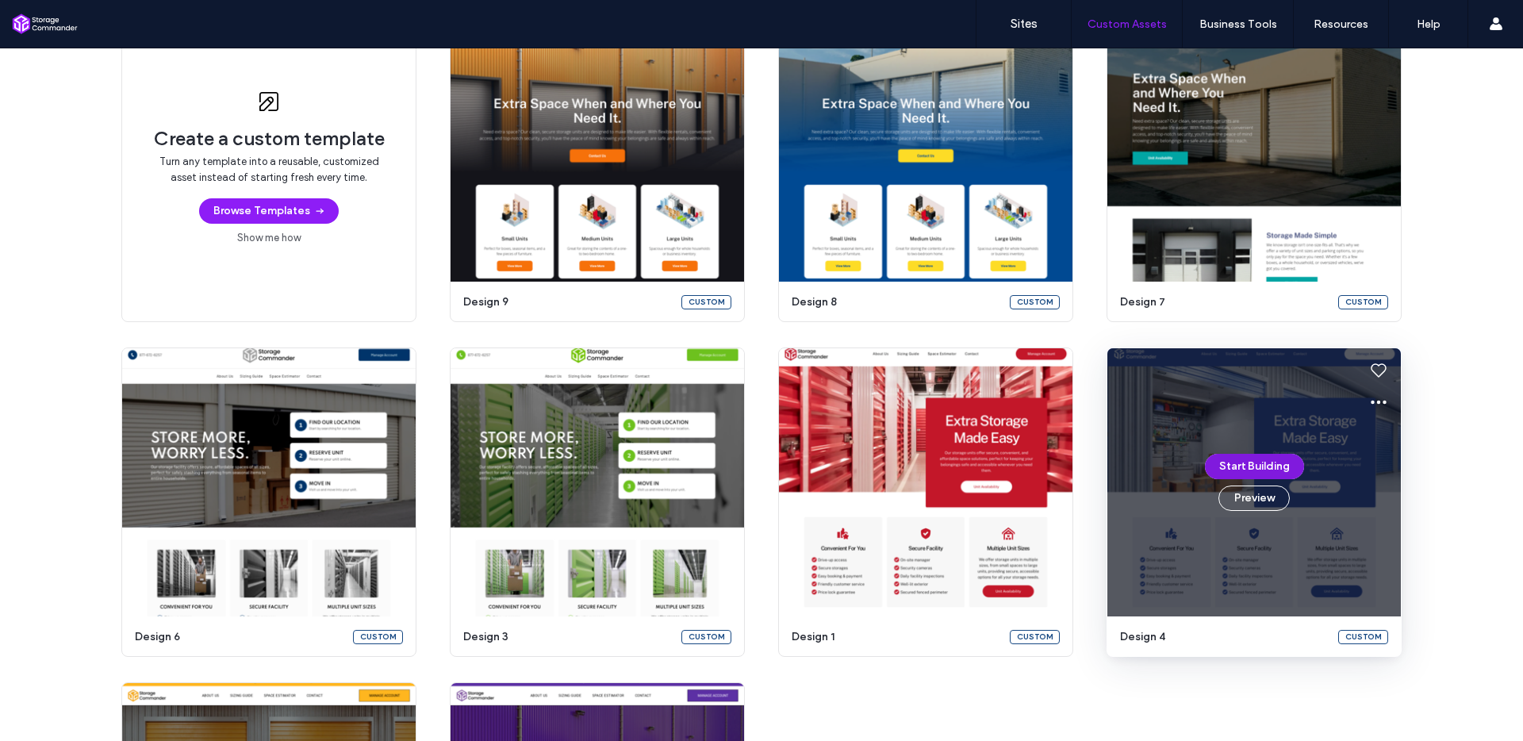
click at [1275, 463] on button "Start Building" at bounding box center [1254, 466] width 99 height 25
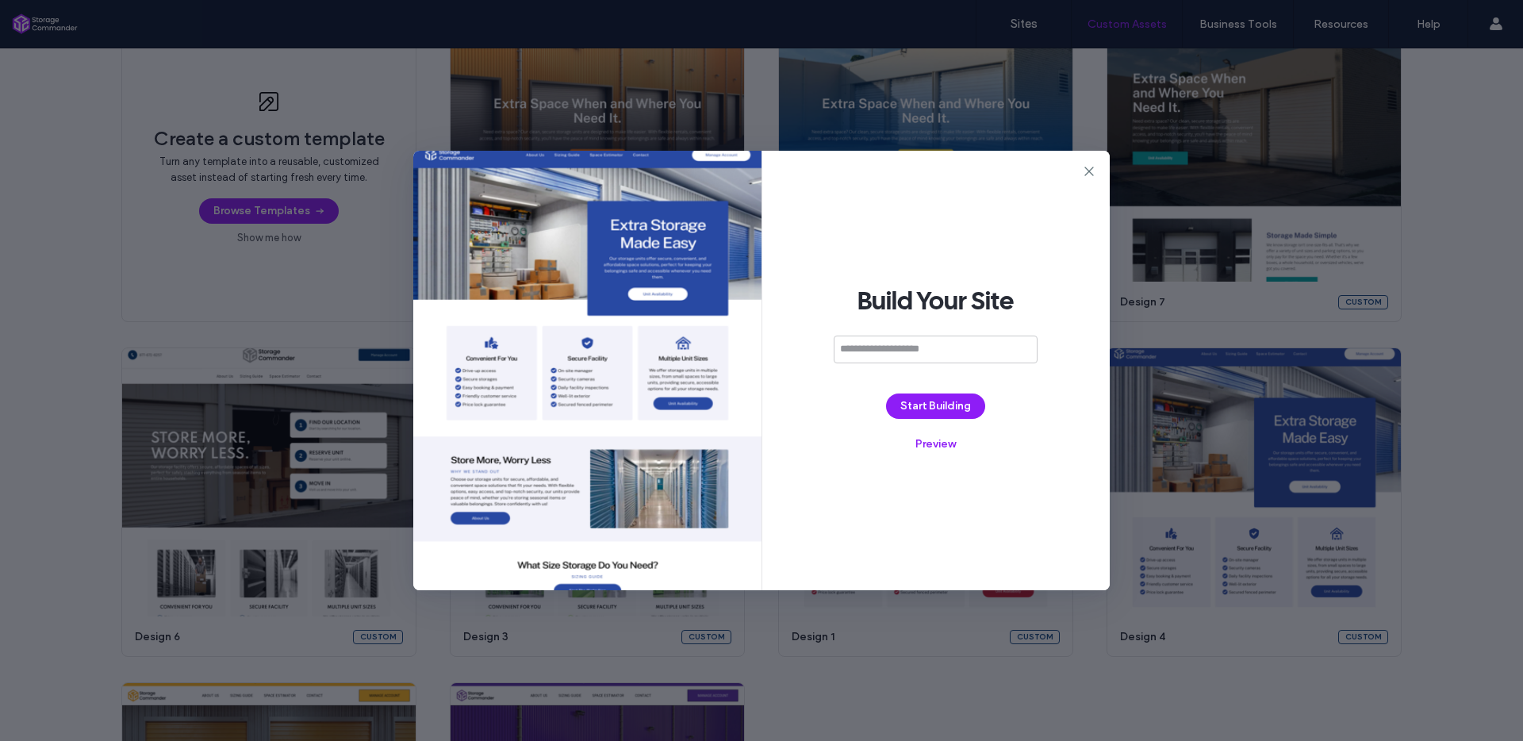
click at [885, 346] on input at bounding box center [936, 350] width 204 height 28
paste input "**********"
type input "**********"
click at [964, 405] on button "Start Building" at bounding box center [935, 406] width 99 height 25
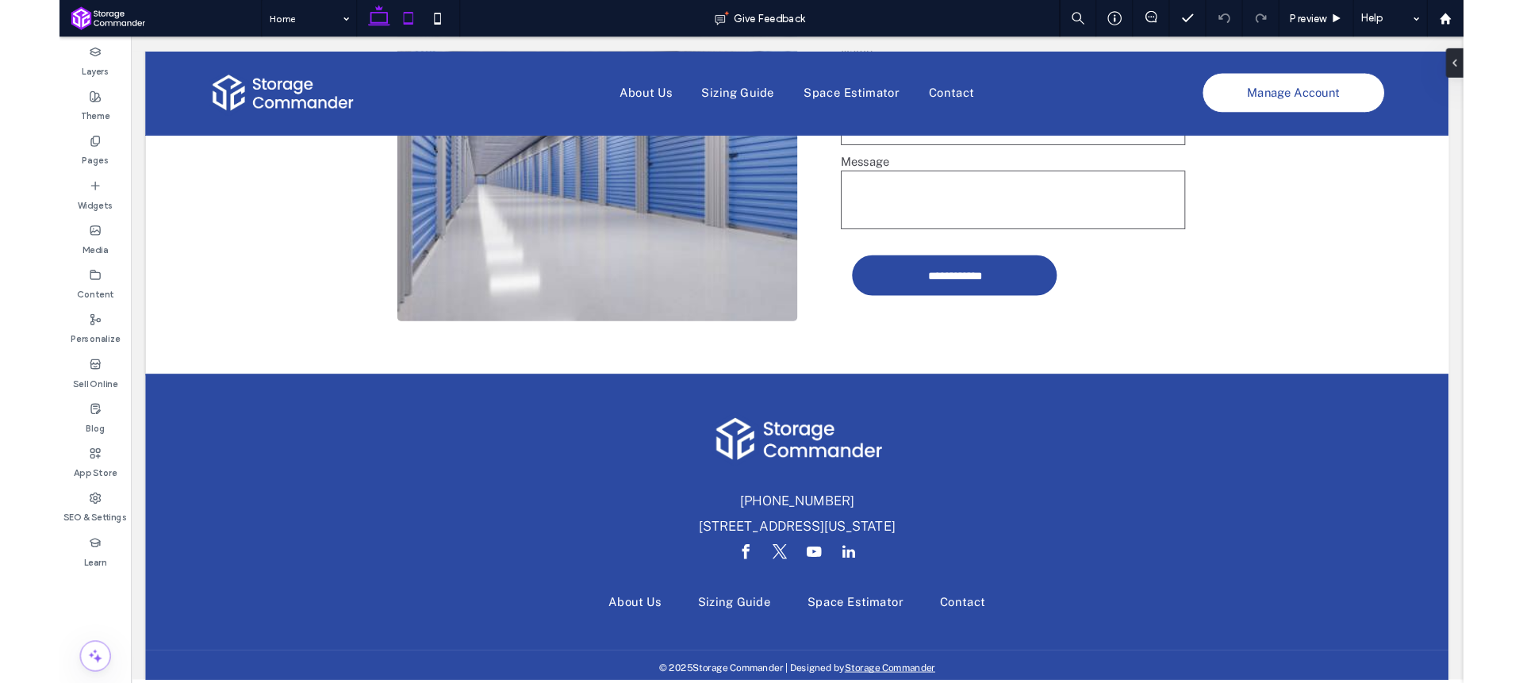
scroll to position [3544, 0]
